Goal: Task Accomplishment & Management: Use online tool/utility

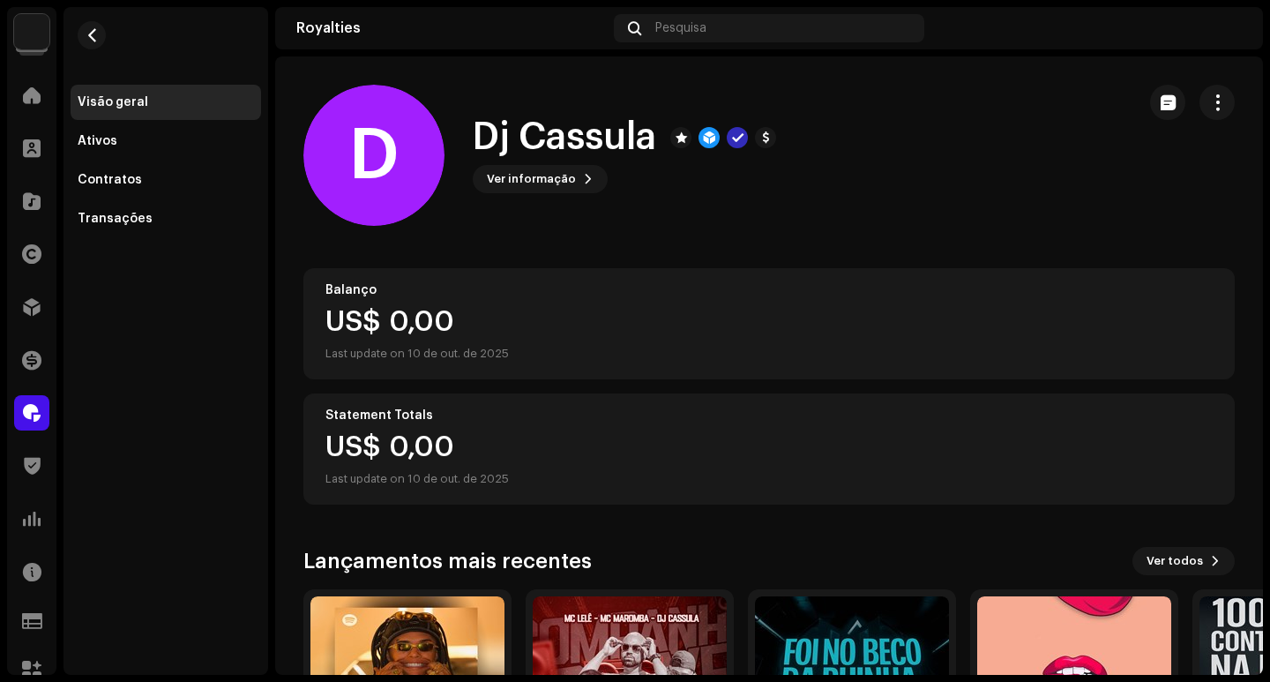
scroll to position [88, 0]
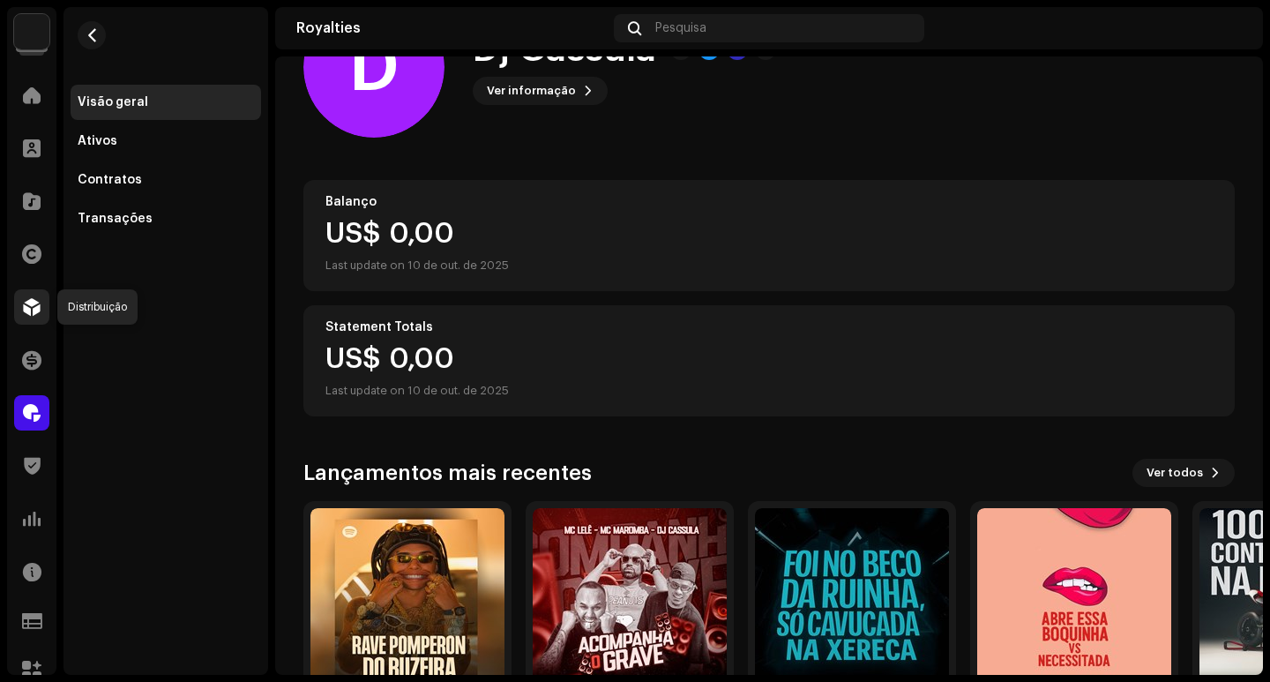
click at [19, 298] on div at bounding box center [31, 306] width 35 height 35
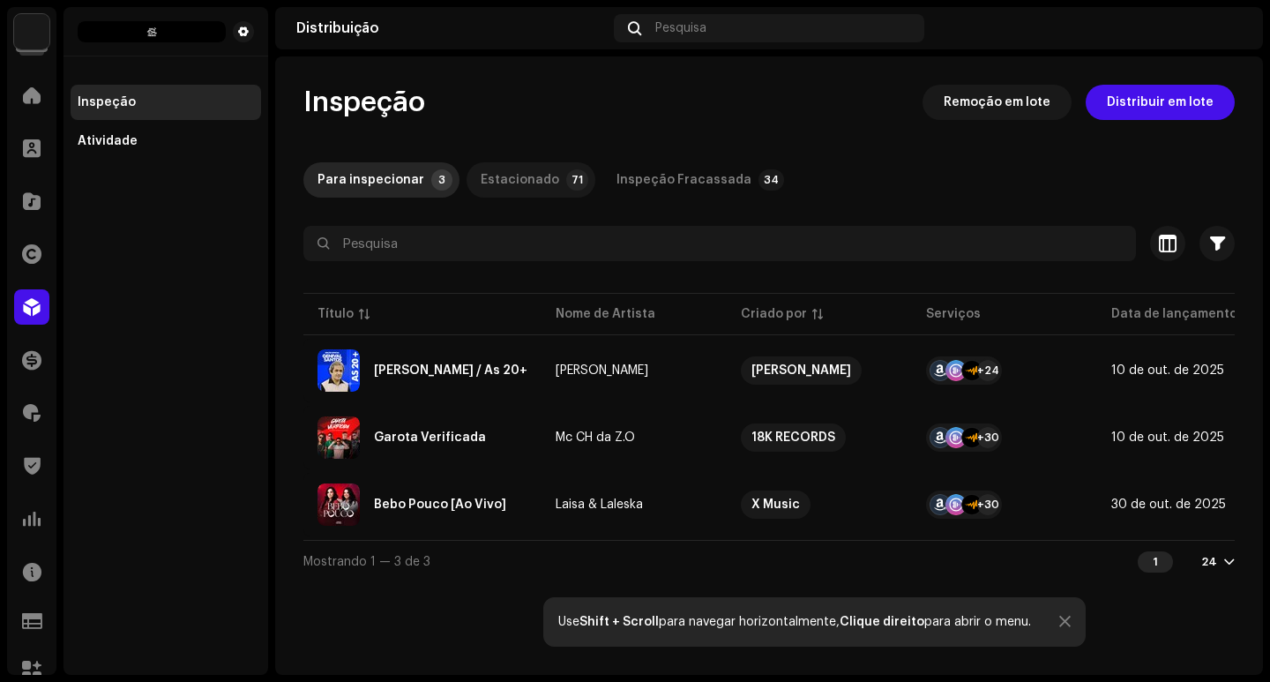
click at [543, 181] on p-tab "Estacionado 71" at bounding box center [531, 179] width 129 height 35
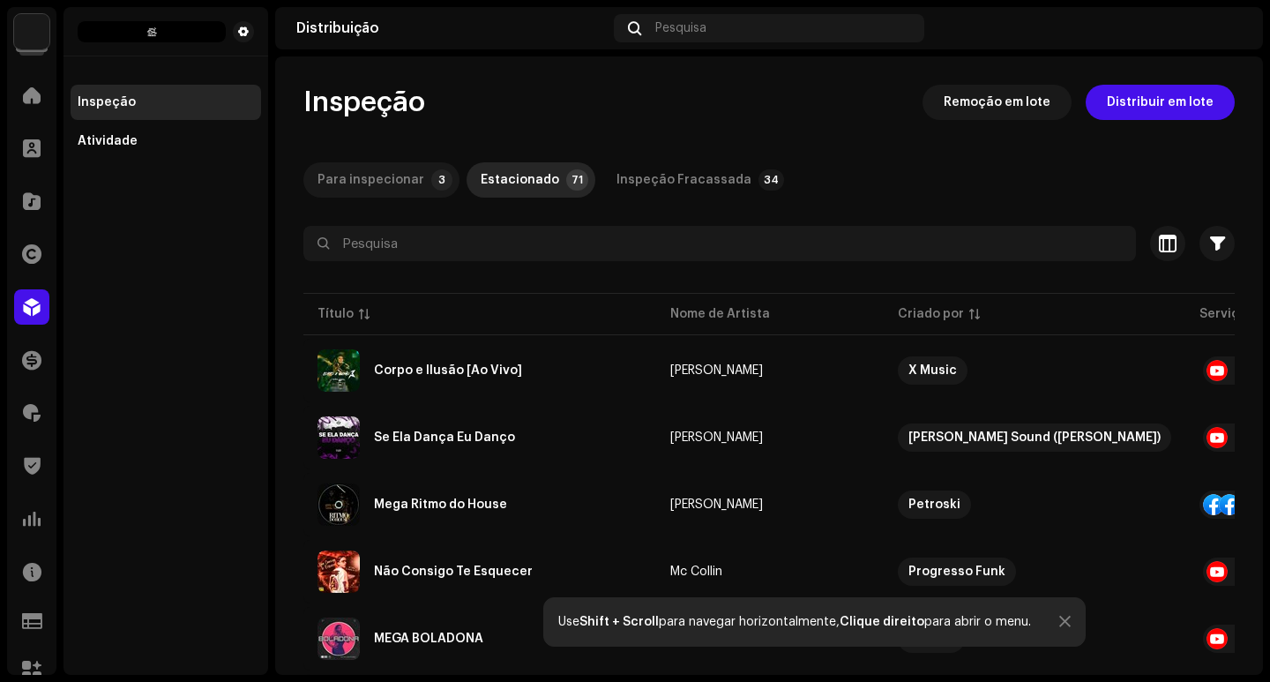
click at [347, 190] on div "Para inspecionar" at bounding box center [370, 179] width 107 height 35
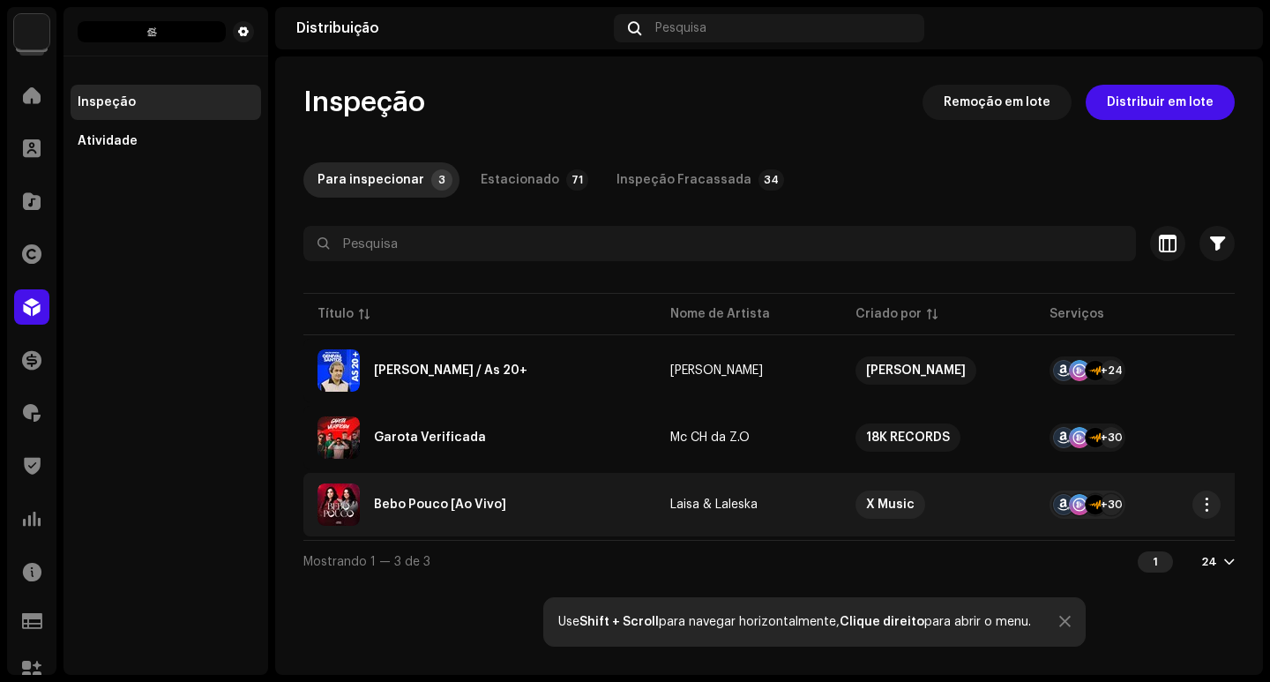
click at [1000, 499] on re-a-table-vip "X Music" at bounding box center [938, 504] width 166 height 28
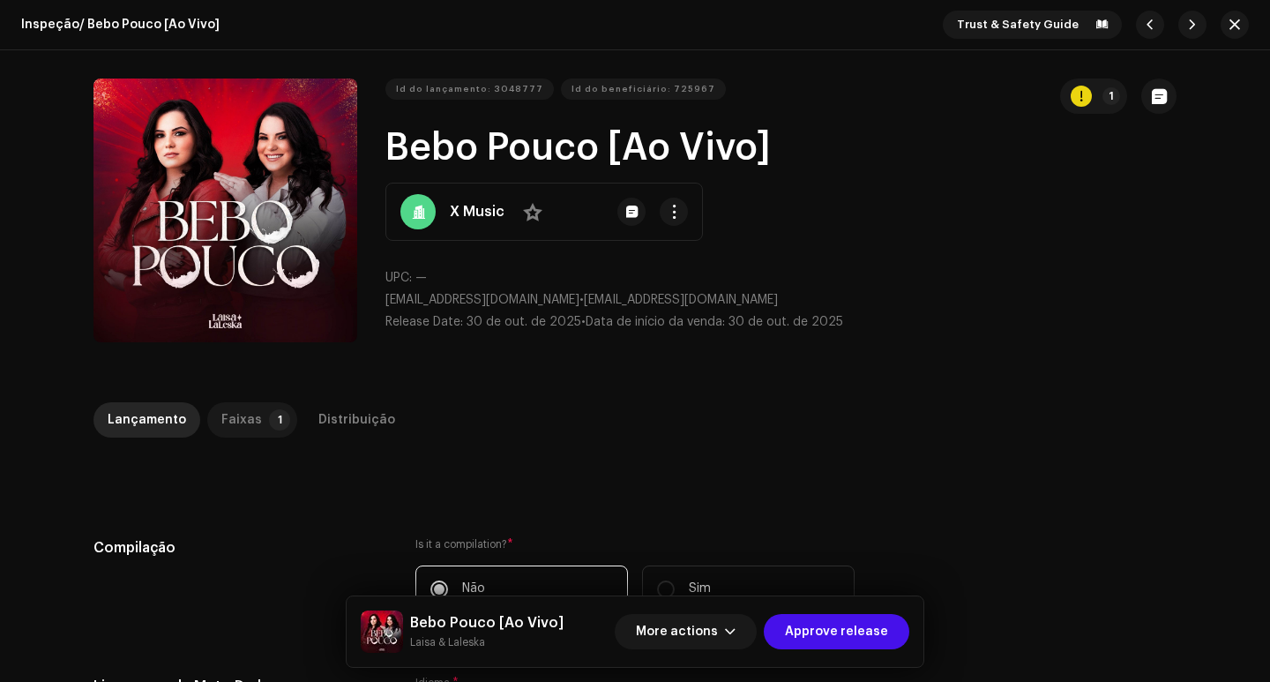
click at [230, 407] on div "Faixas" at bounding box center [241, 419] width 41 height 35
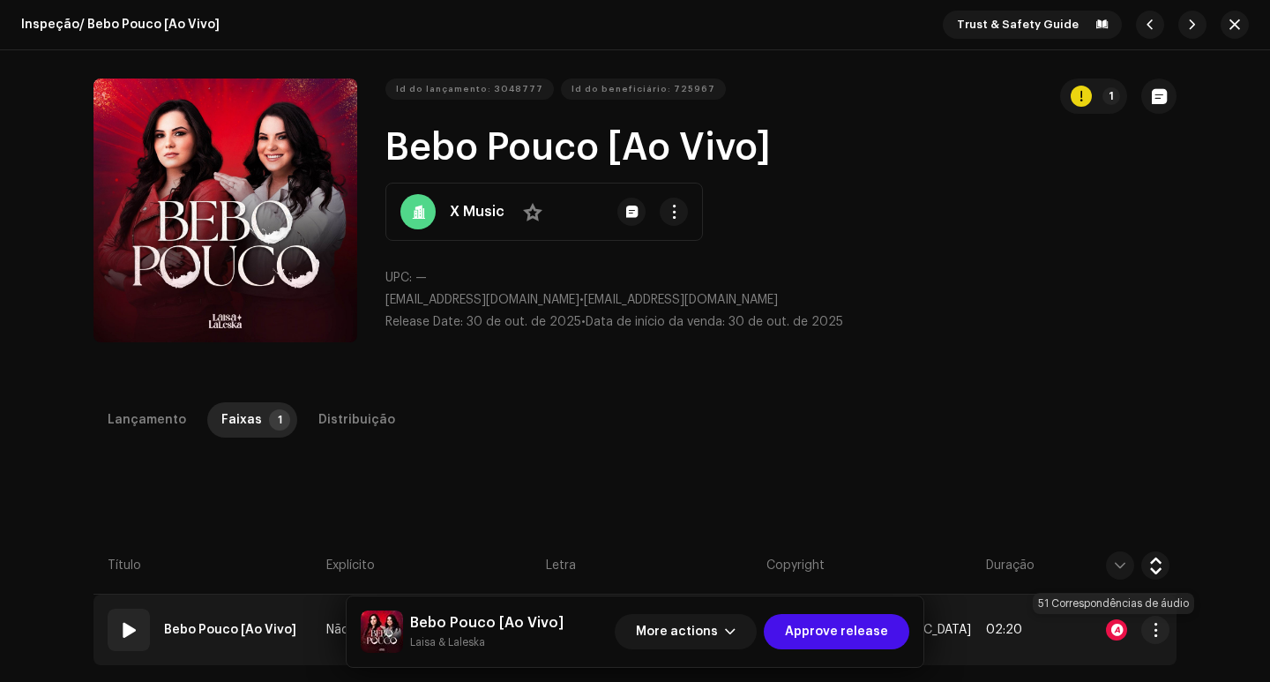
click at [1118, 627] on div at bounding box center [1116, 629] width 21 height 21
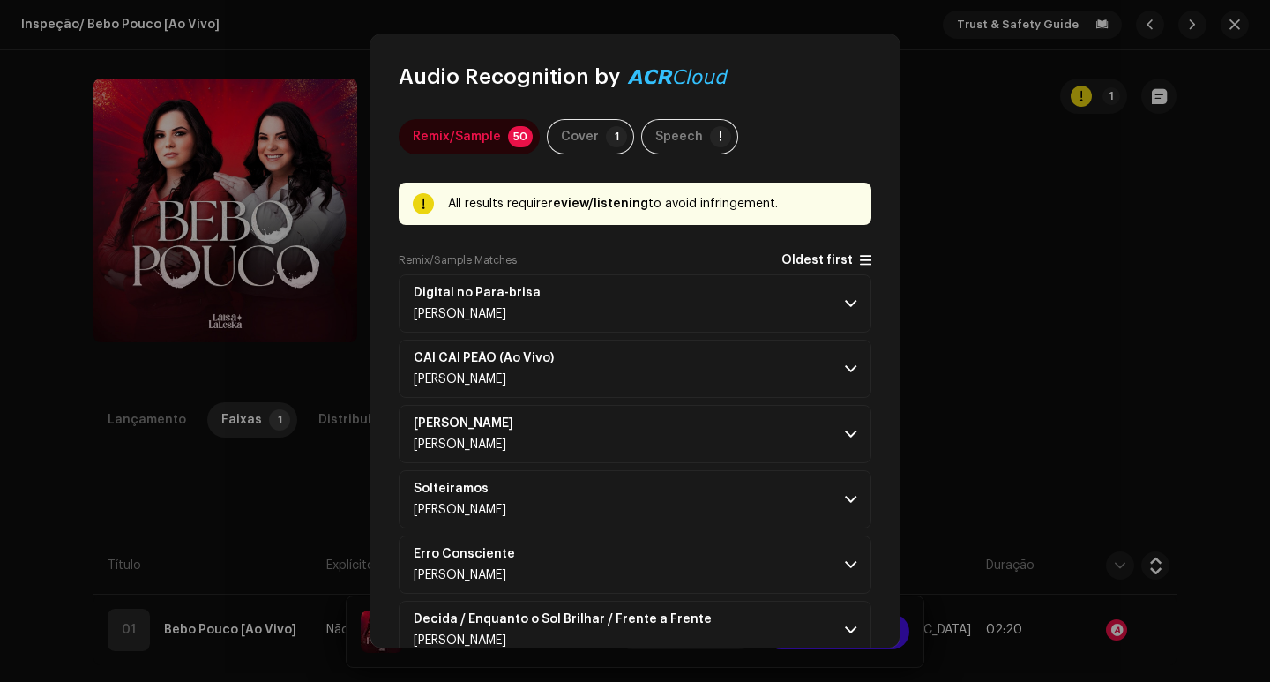
click at [841, 263] on span "Oldest first" at bounding box center [816, 260] width 71 height 13
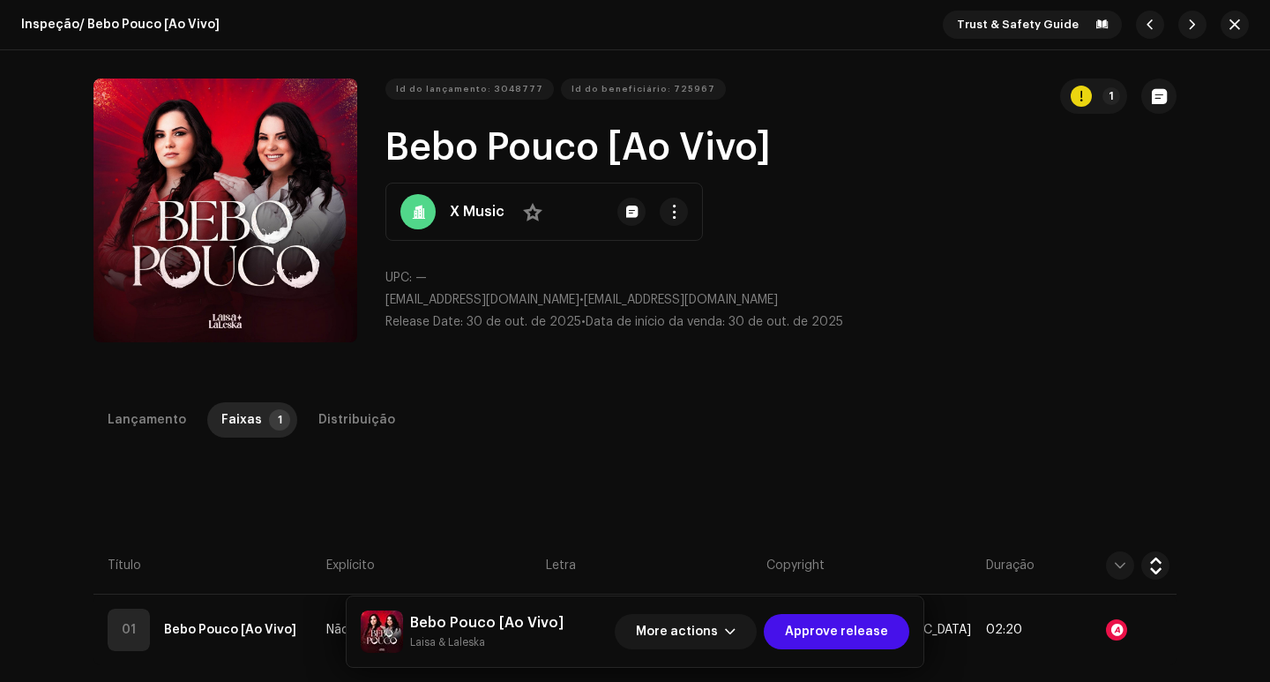
click at [937, 285] on div "Audio Recognition by Remix/Sample 50 Cover 1 Speech ! All results require revie…" at bounding box center [635, 341] width 1270 height 682
click at [318, 418] on div "Distribuição" at bounding box center [356, 419] width 77 height 35
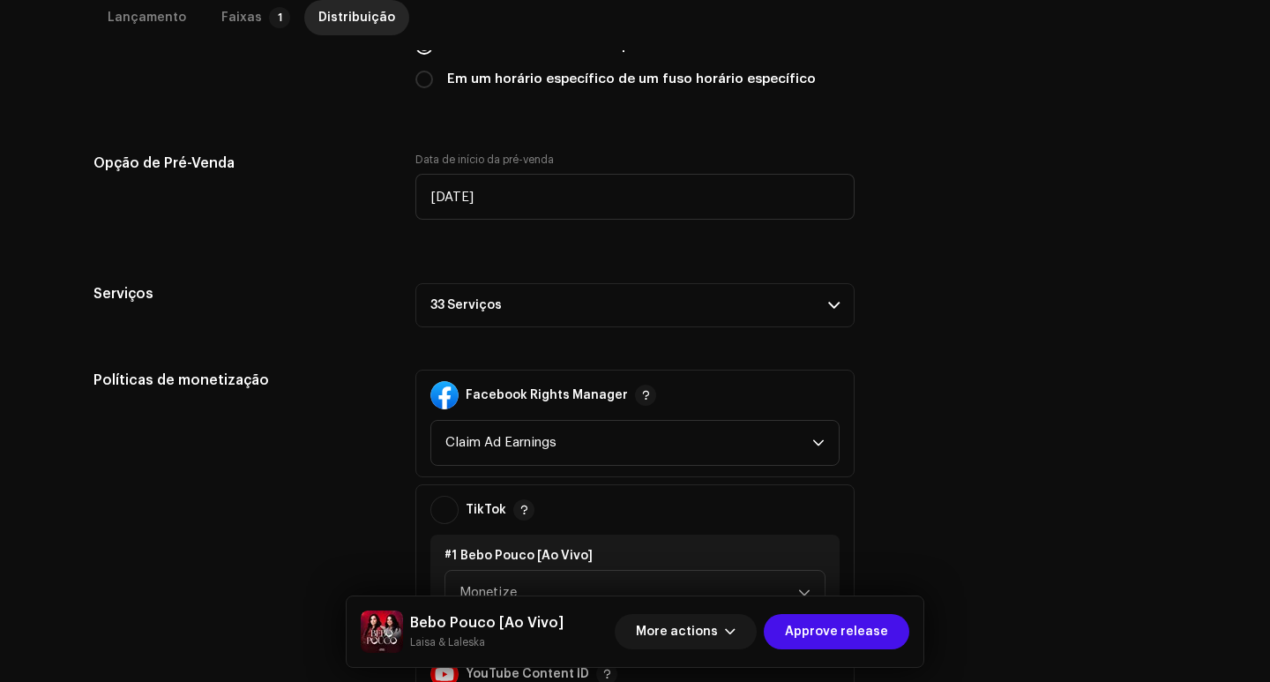
scroll to position [265, 0]
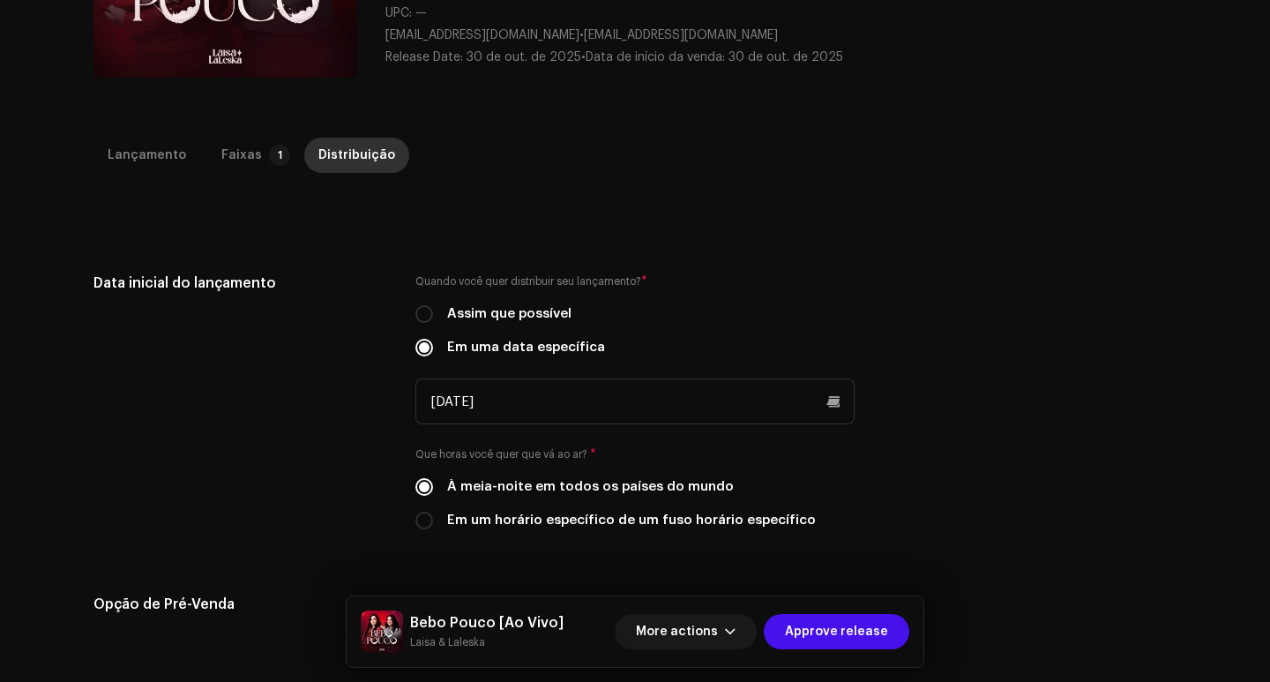
click at [344, 154] on div "Distribuição" at bounding box center [356, 155] width 77 height 35
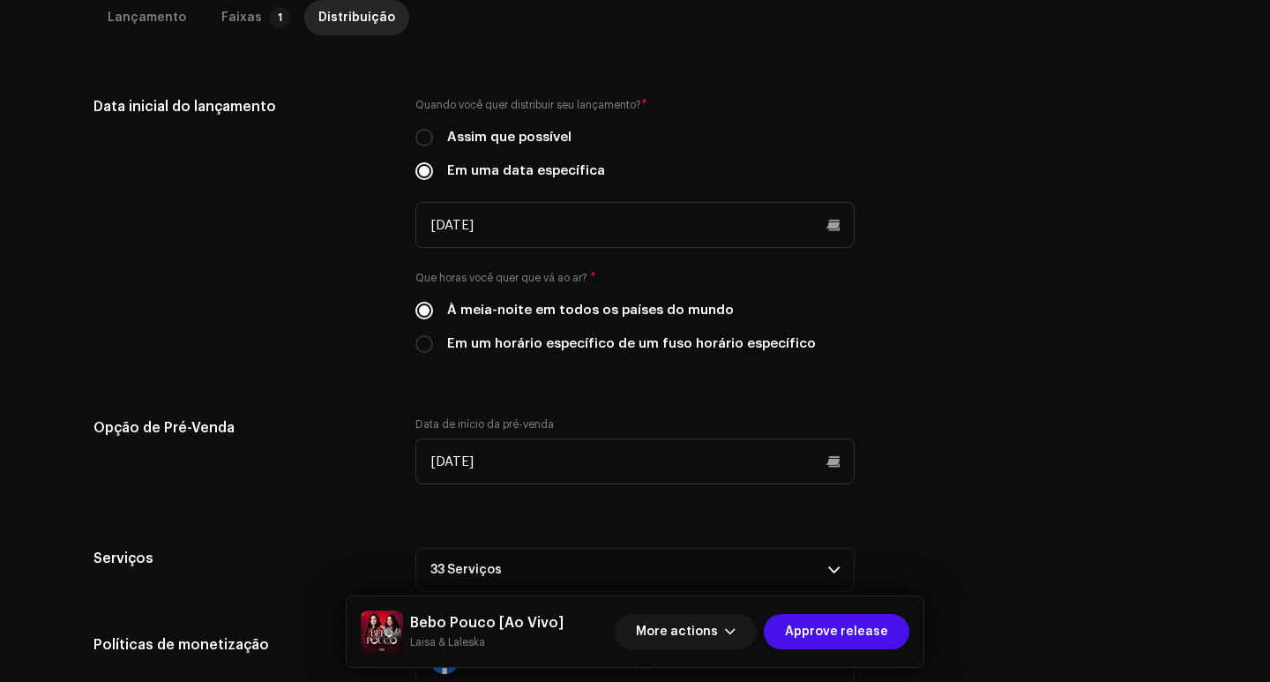
scroll to position [706, 0]
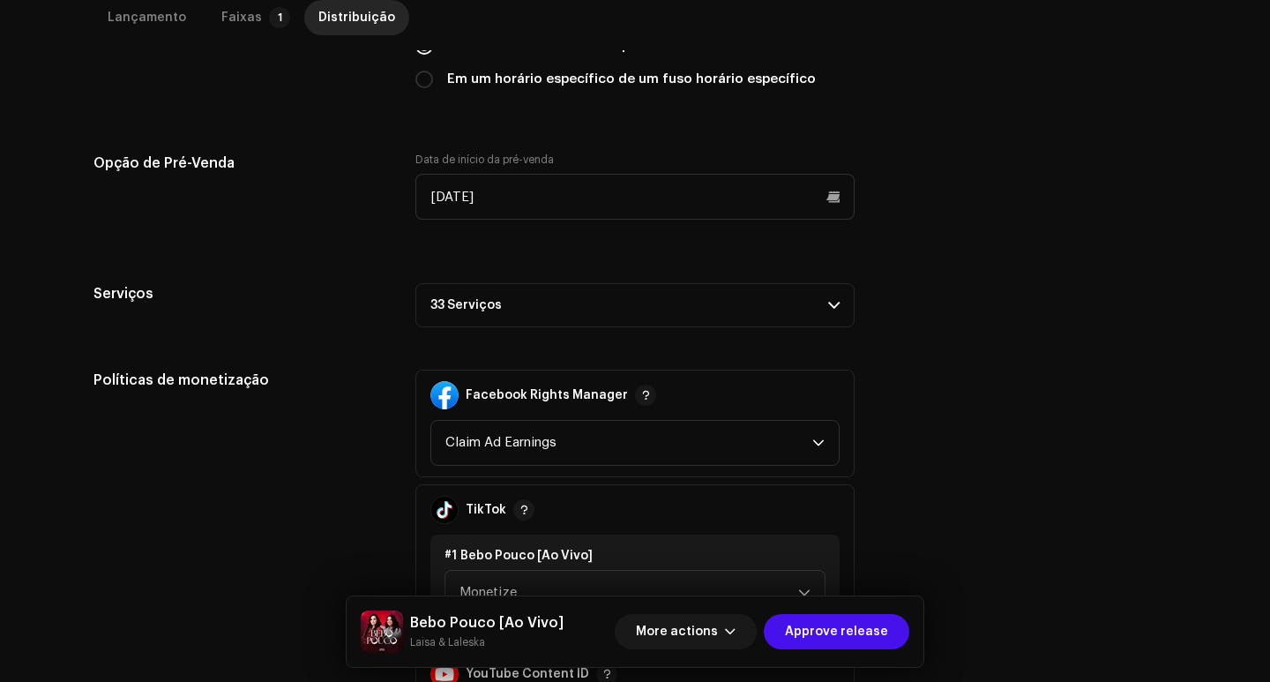
click at [537, 310] on p-accordion-header "33 Serviços" at bounding box center [634, 305] width 439 height 44
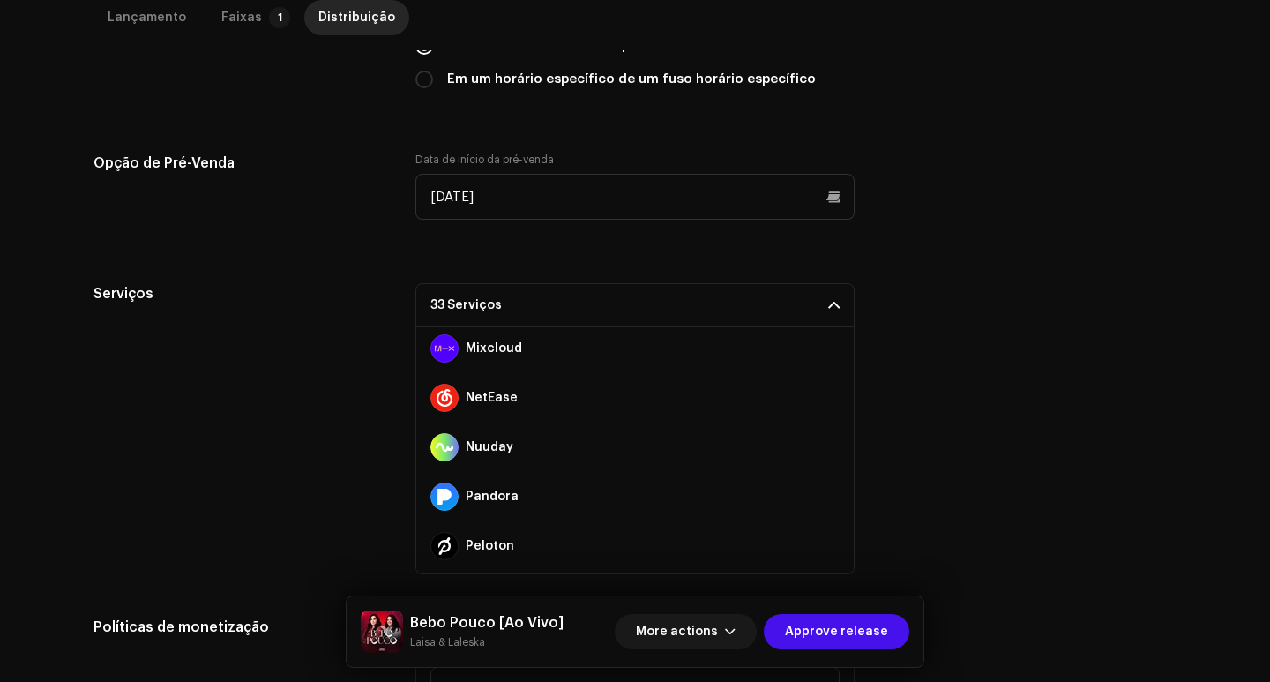
scroll to position [1384, 0]
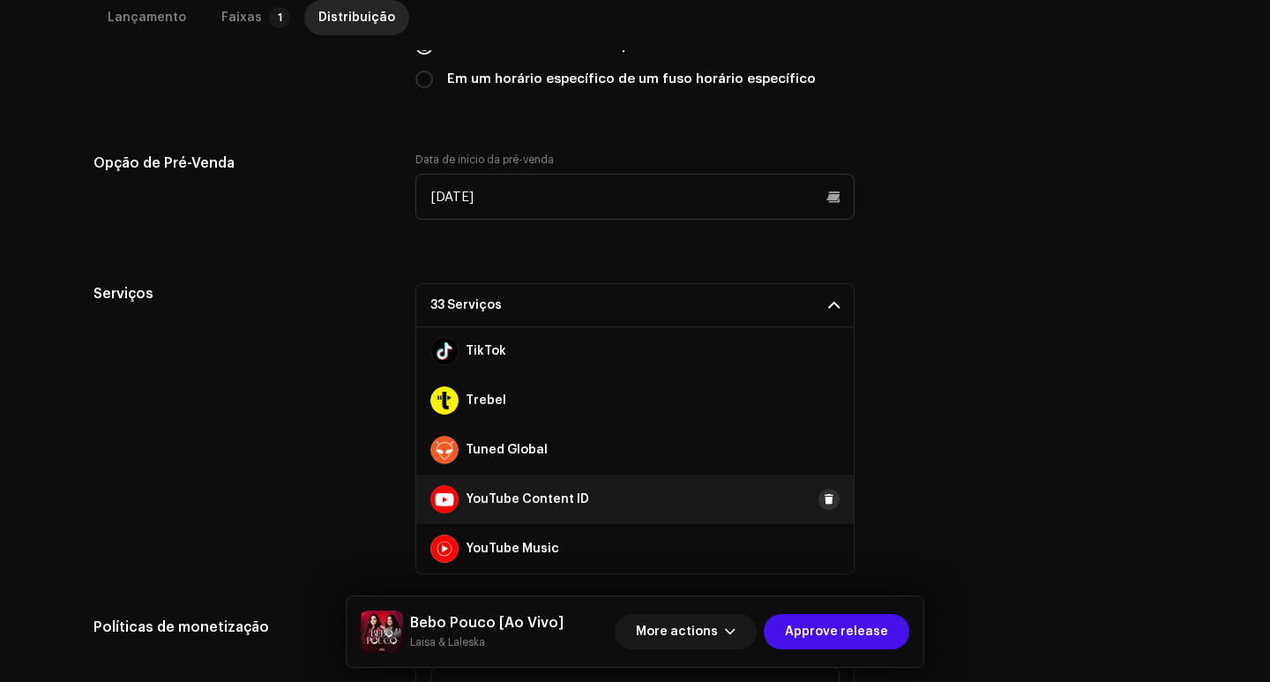
click at [824, 497] on span at bounding box center [829, 499] width 11 height 14
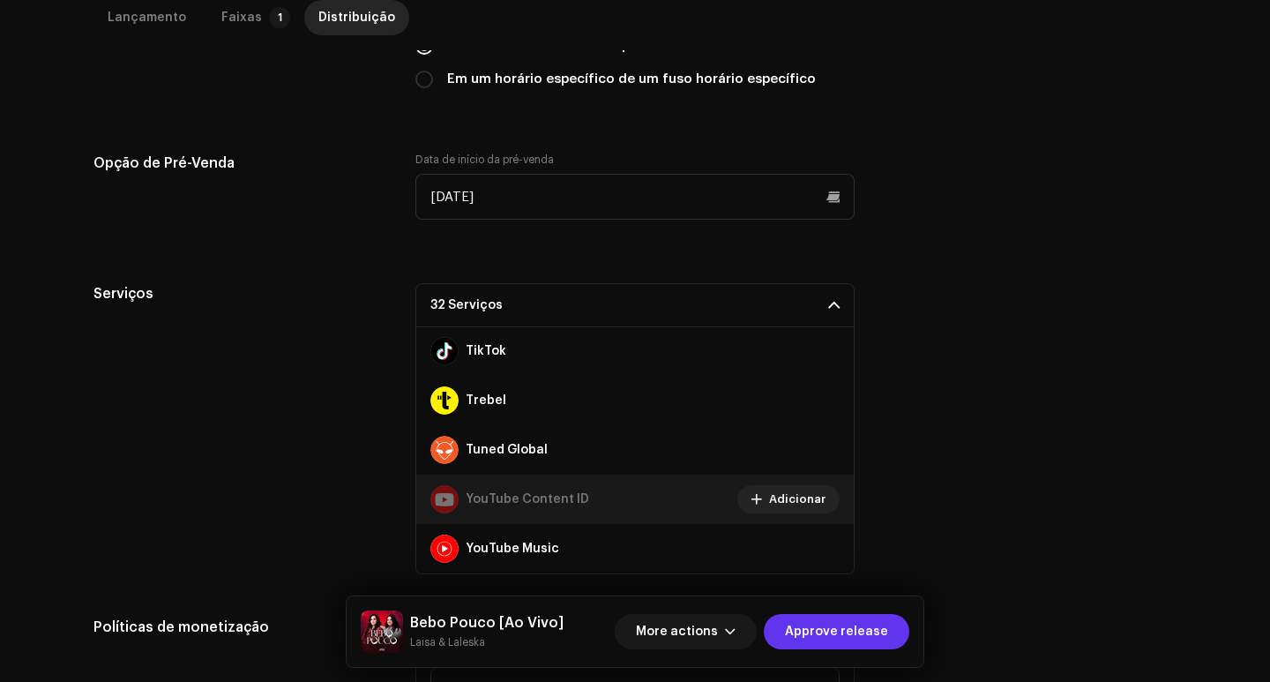
click at [851, 618] on span "Approve release" at bounding box center [836, 631] width 103 height 35
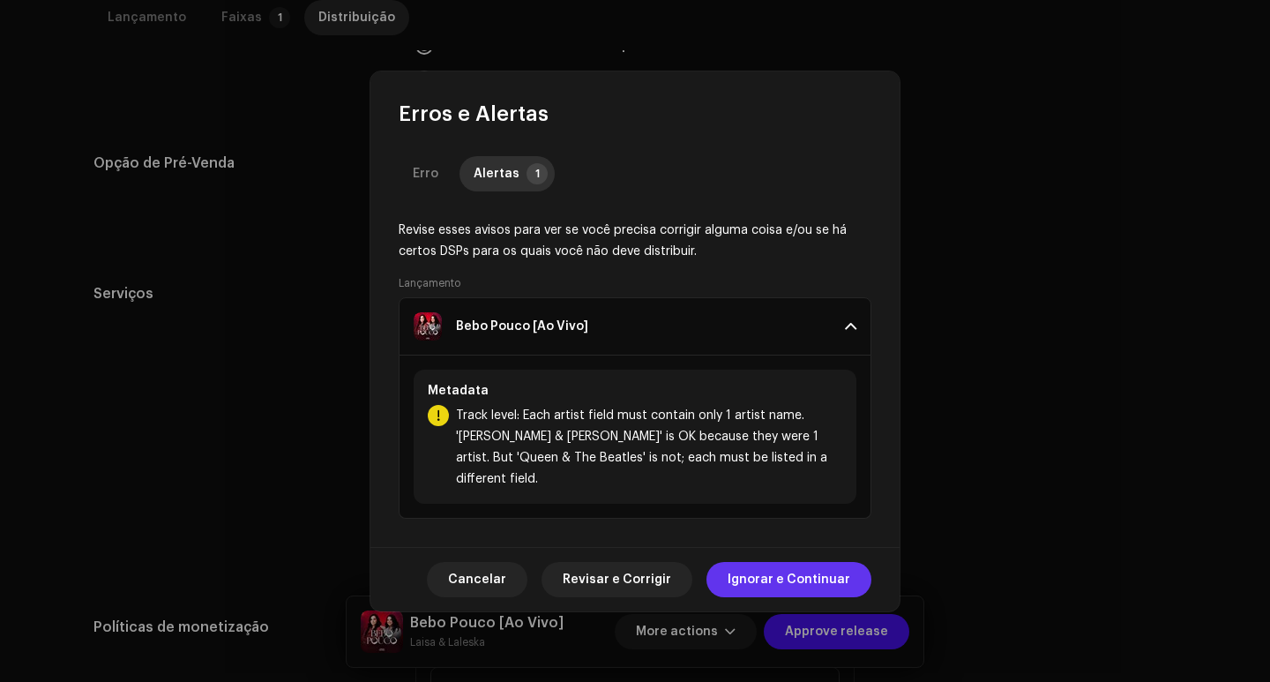
click at [771, 579] on span "Ignorar e Continuar" at bounding box center [789, 579] width 123 height 35
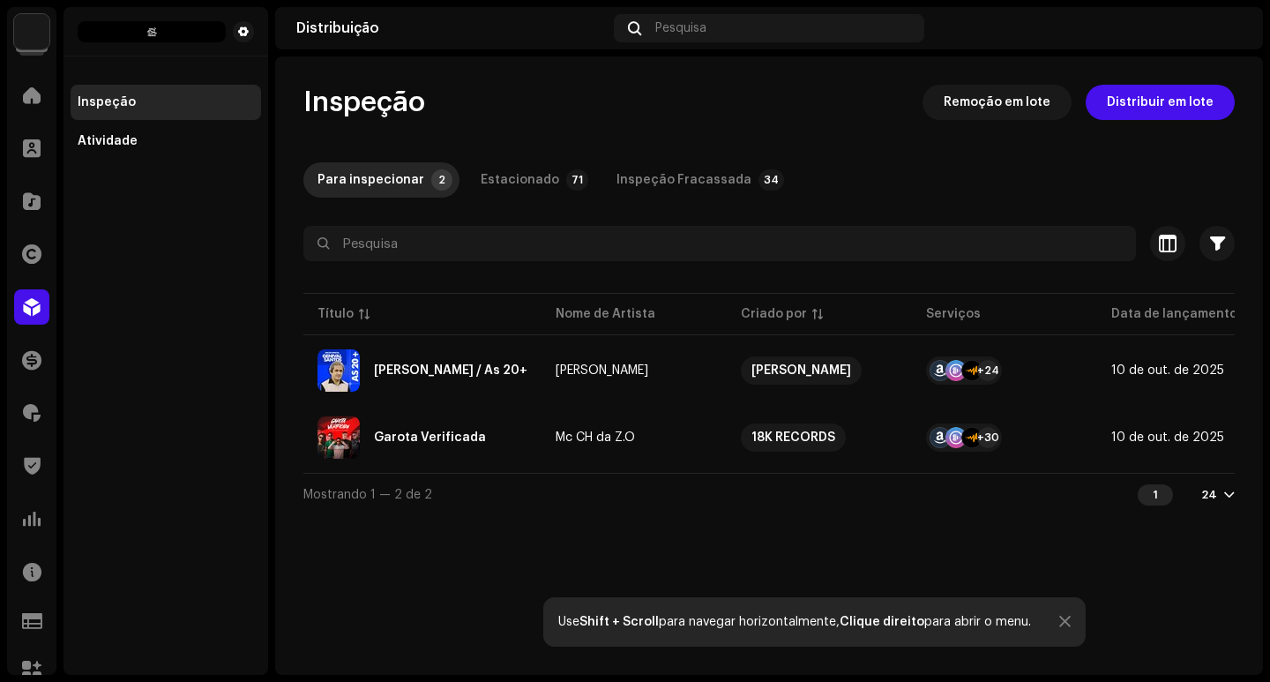
click at [342, 584] on div "Inspeção Remoção em lote Distribuir em lote Para inspecionar 2 Estacionado 71 I…" at bounding box center [769, 365] width 988 height 618
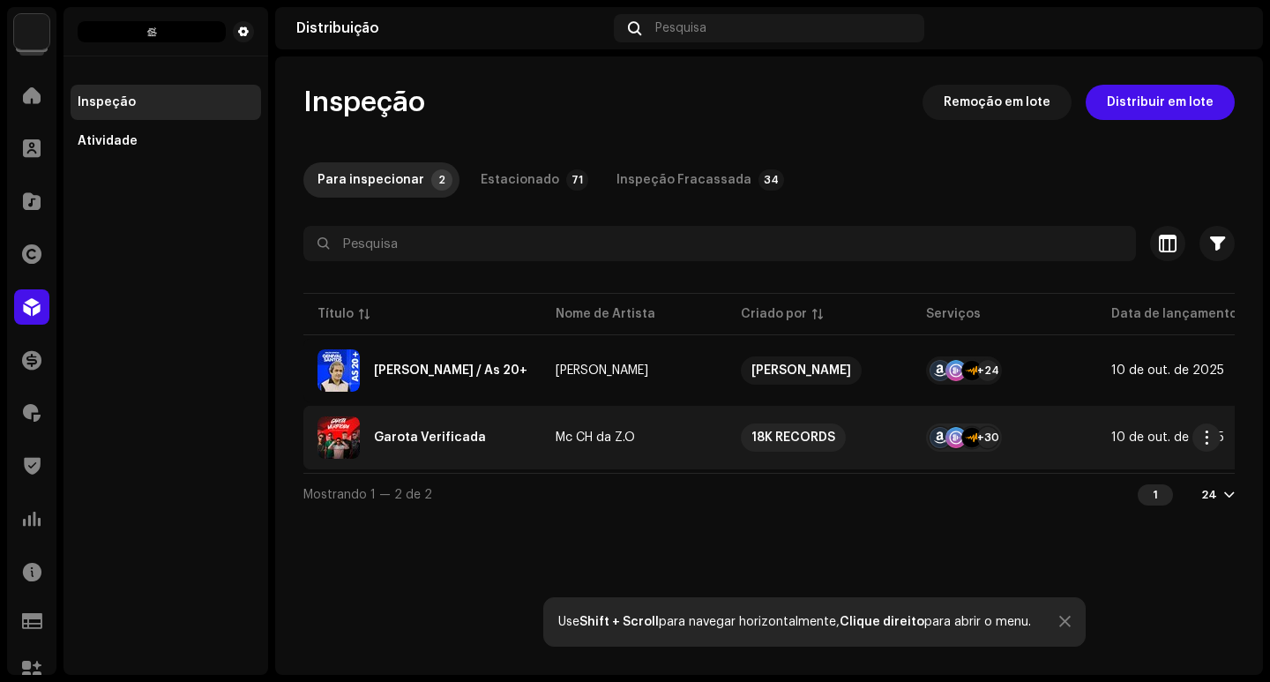
click at [440, 454] on div "Garota Verificada" at bounding box center [422, 437] width 210 height 42
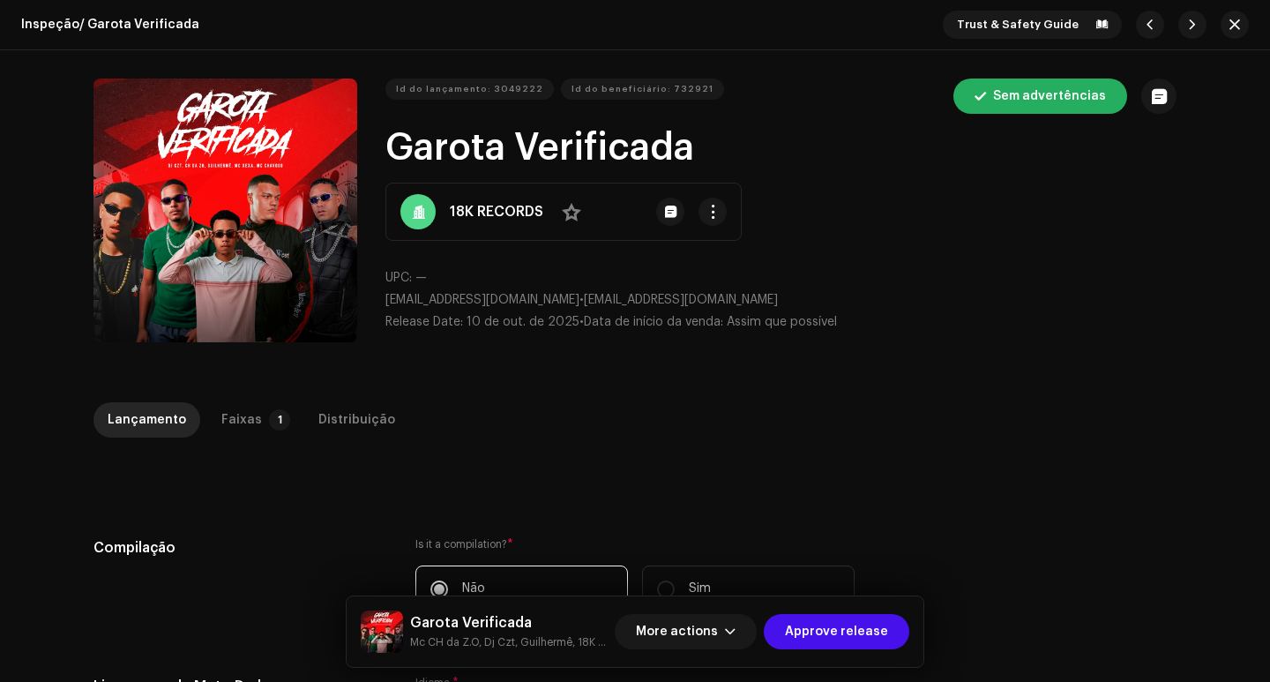
click at [467, 435] on div "Lançamento Faixas 1 Distribuição" at bounding box center [634, 419] width 1083 height 35
click at [228, 414] on div "Faixas" at bounding box center [241, 419] width 41 height 35
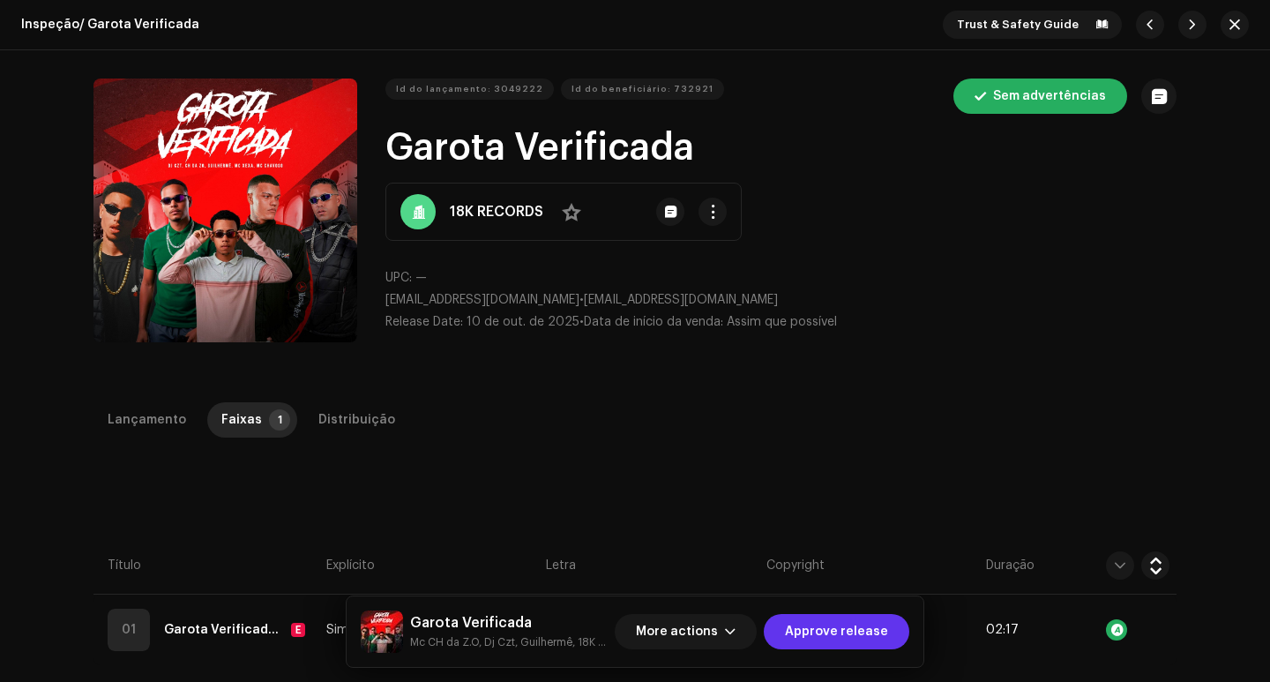
click at [841, 617] on span "Approve release" at bounding box center [836, 631] width 103 height 35
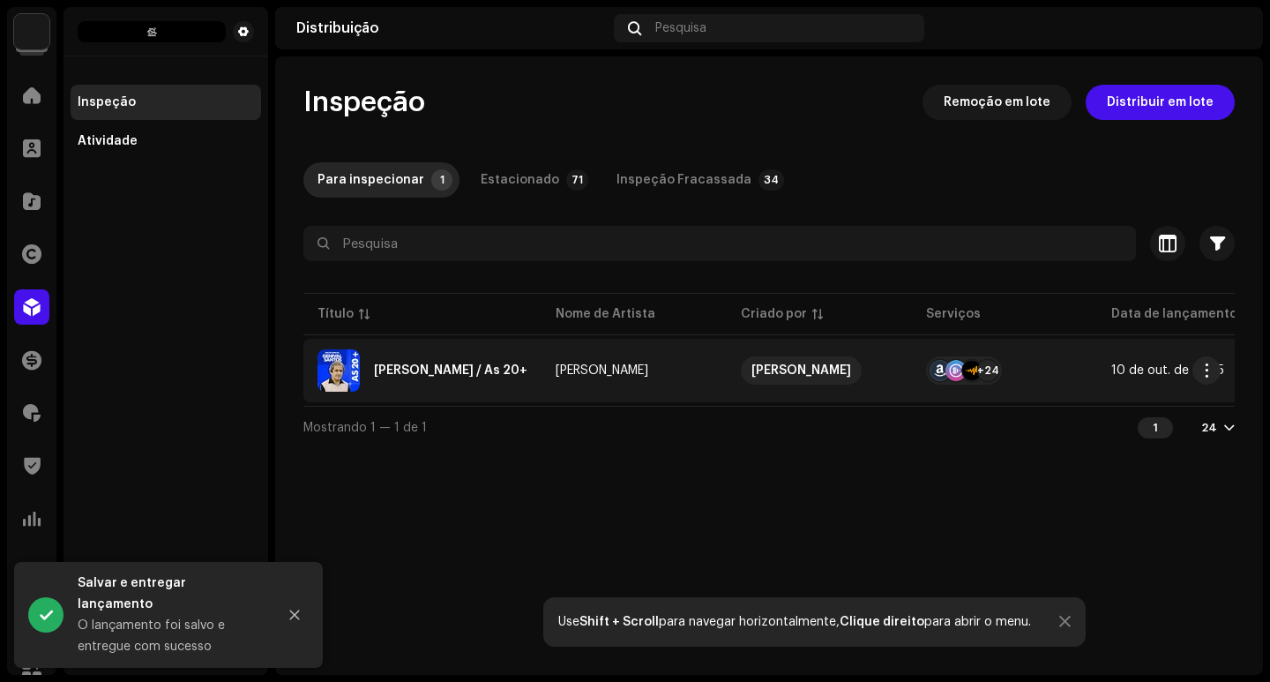
click at [497, 365] on div "[PERSON_NAME] / As 20+" at bounding box center [450, 370] width 153 height 12
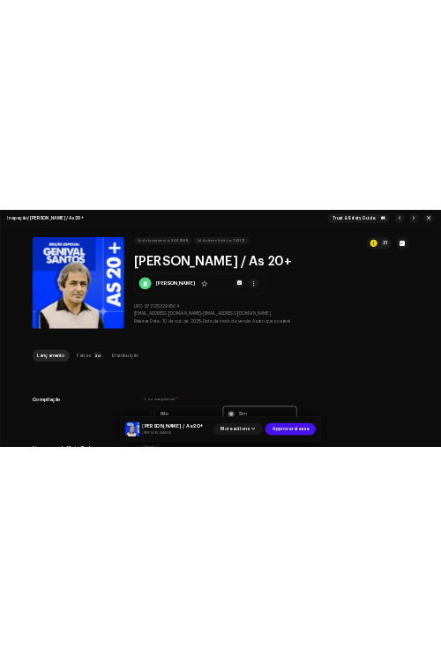
scroll to position [353, 0]
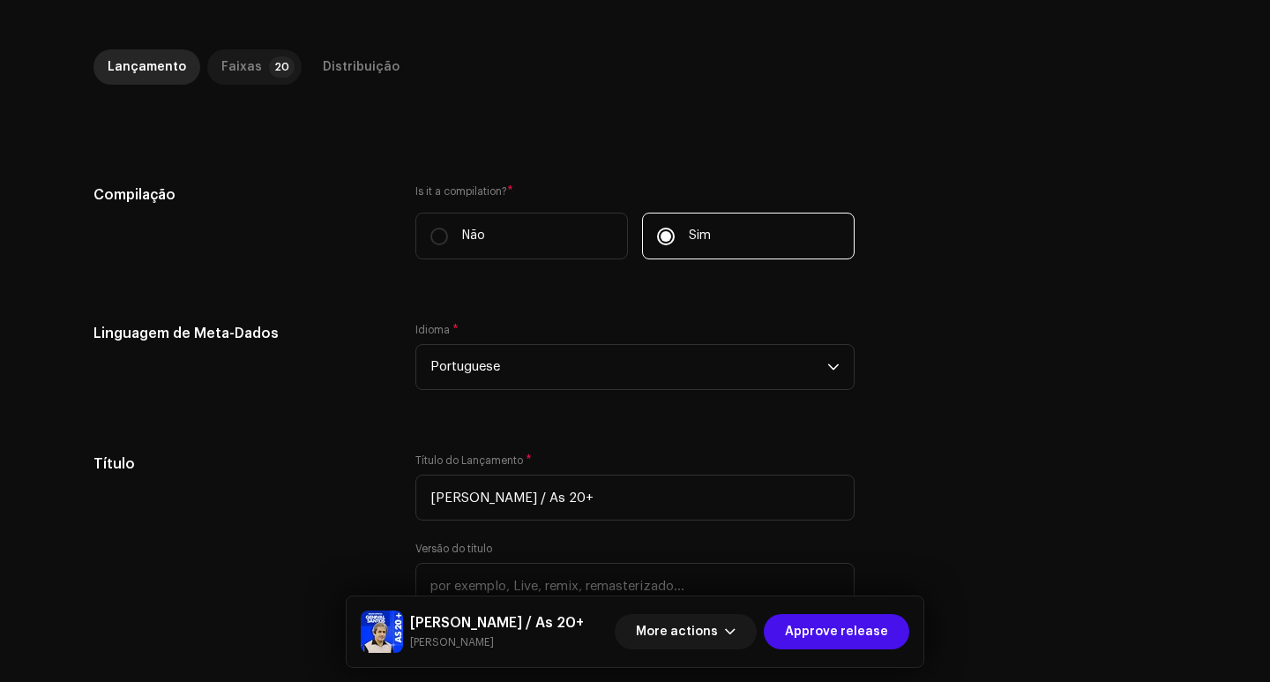
click at [250, 64] on p-tab "Faixas 20" at bounding box center [254, 66] width 94 height 35
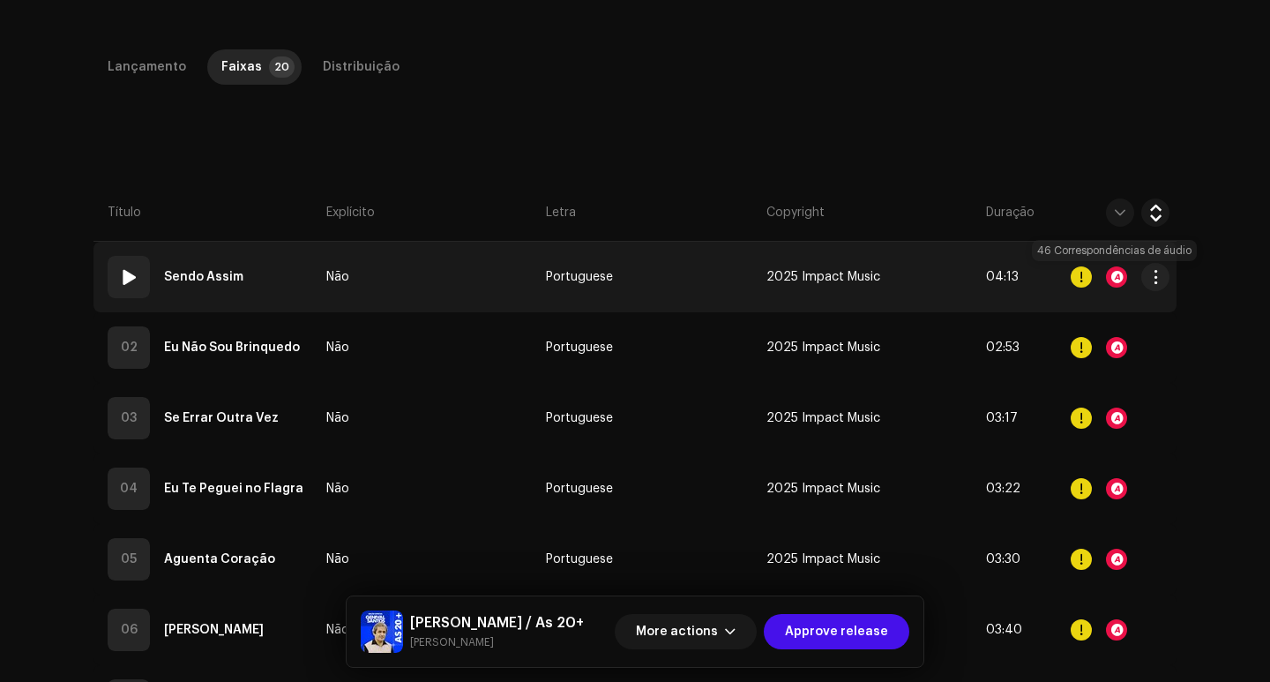
click at [1106, 277] on div at bounding box center [1116, 276] width 21 height 21
